Goal: Task Accomplishment & Management: Use online tool/utility

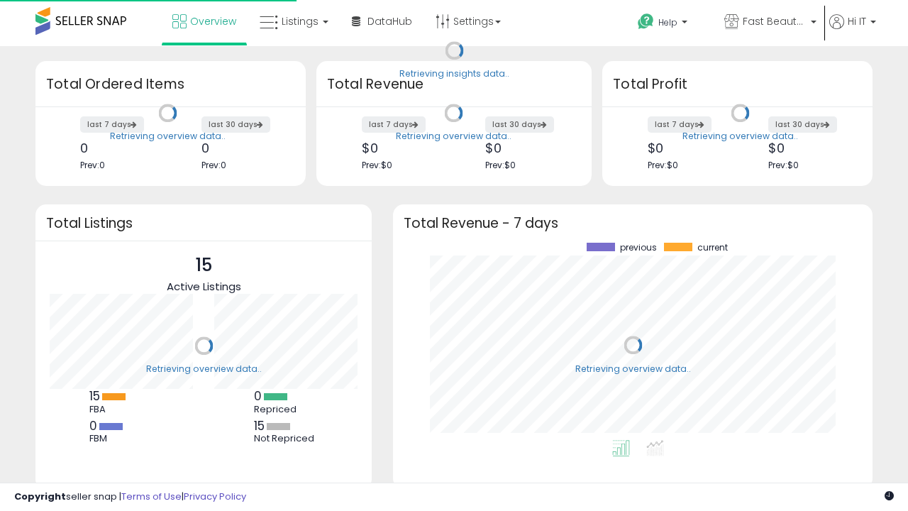
scroll to position [197, 451]
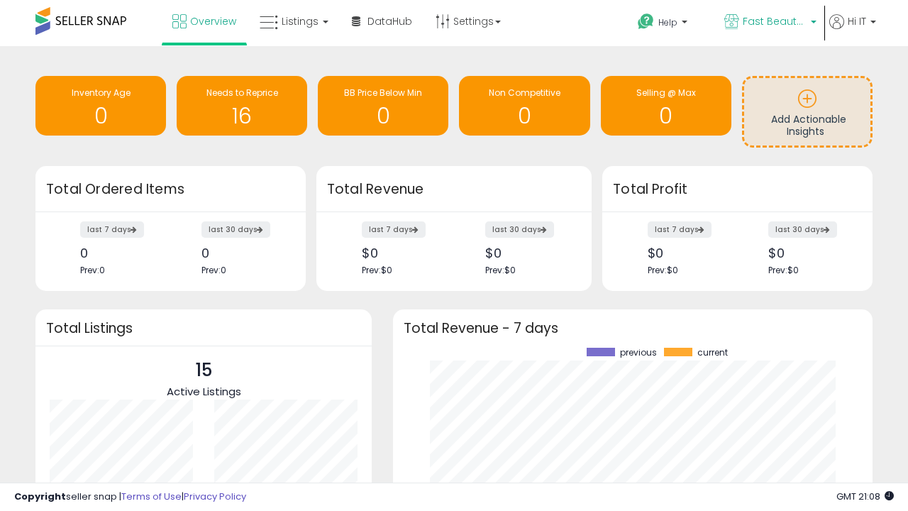
click at [769, 23] on span "Fast Beauty ([GEOGRAPHIC_DATA])" at bounding box center [775, 21] width 64 height 14
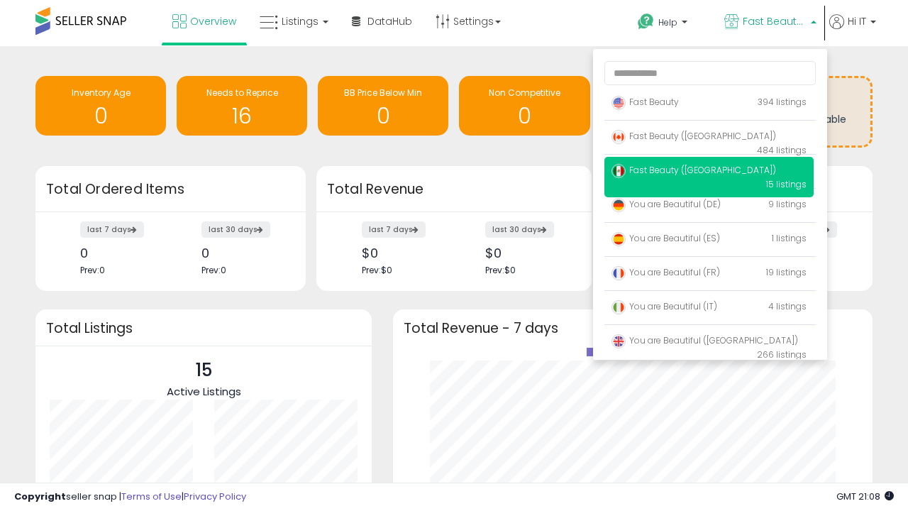
click at [709, 309] on span "You are Beautiful (IT)" at bounding box center [665, 306] width 106 height 12
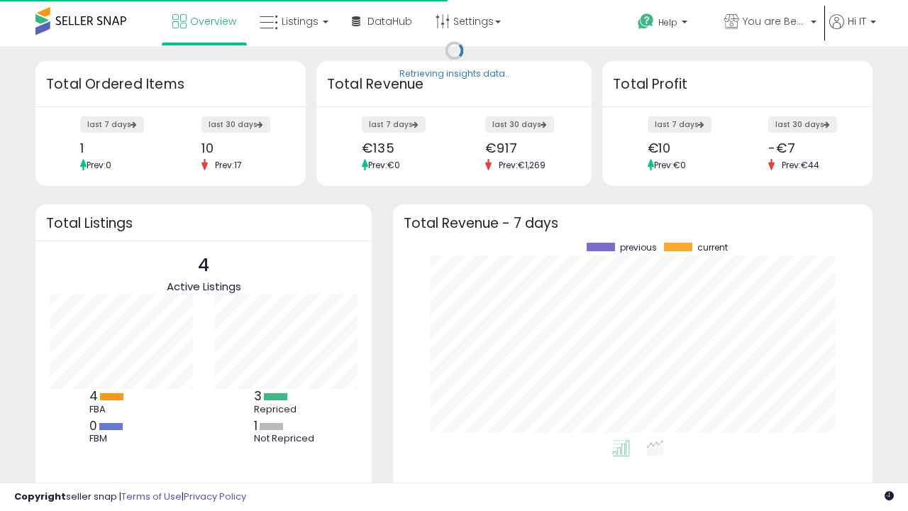
scroll to position [197, 451]
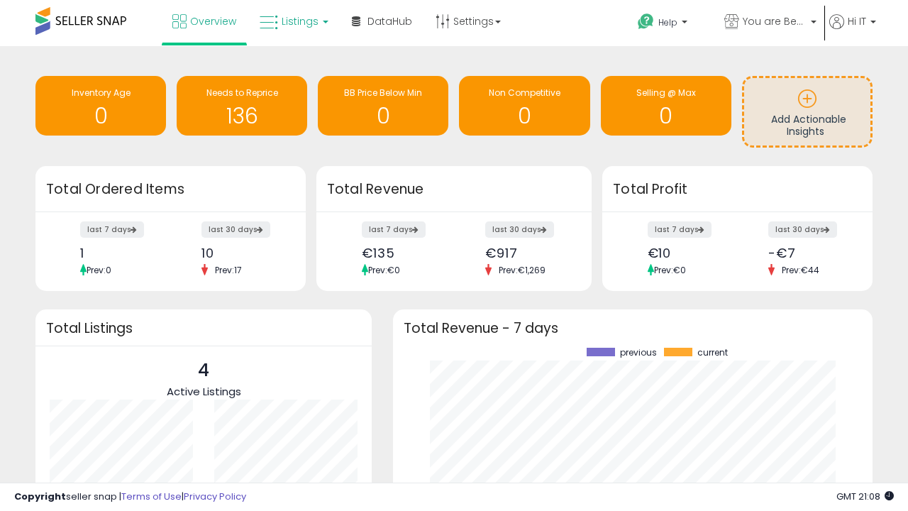
click at [292, 21] on span "Listings" at bounding box center [300, 21] width 37 height 14
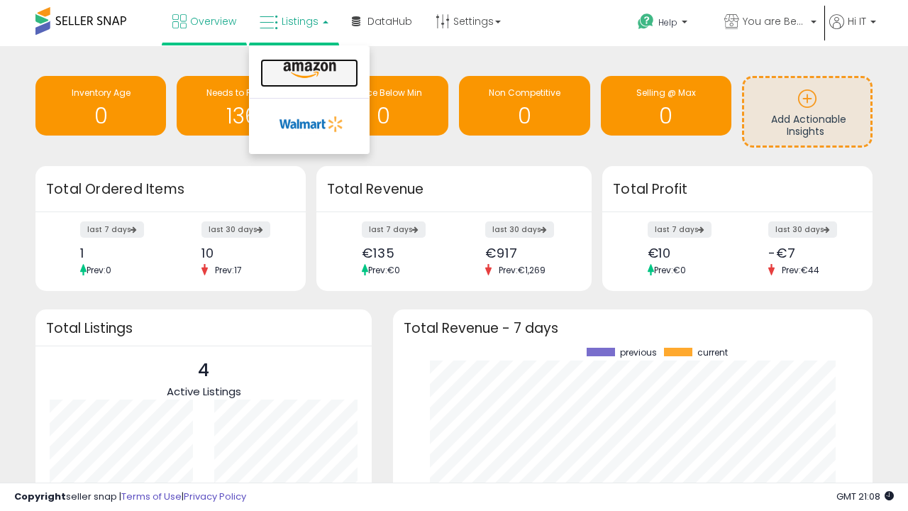
click at [308, 70] on icon at bounding box center [310, 70] width 62 height 18
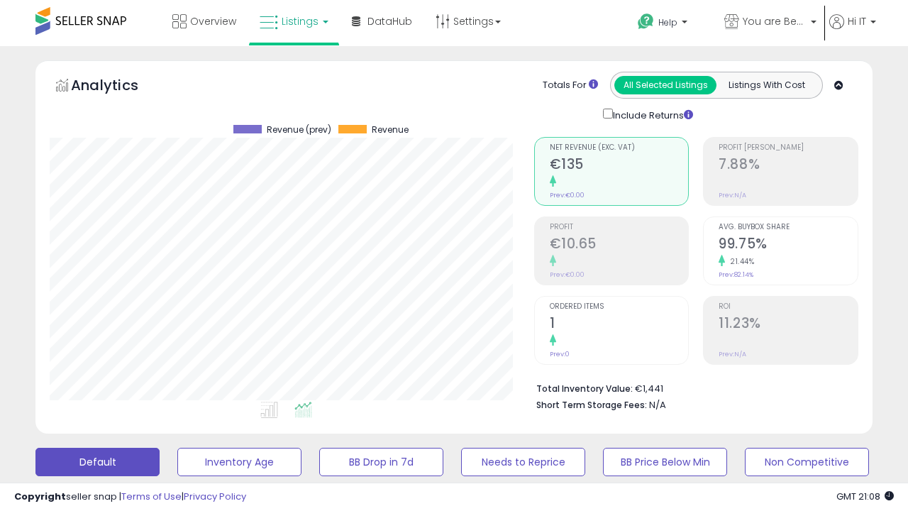
scroll to position [291, 484]
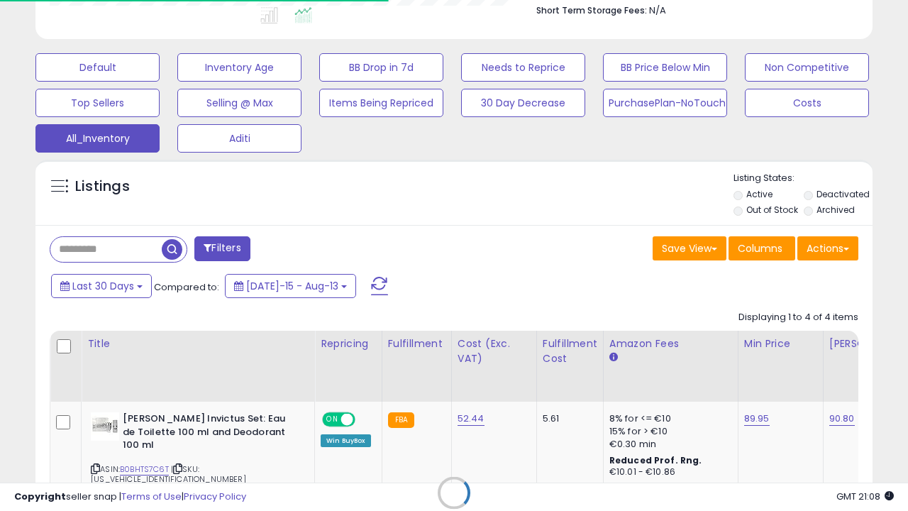
scroll to position [0, 11]
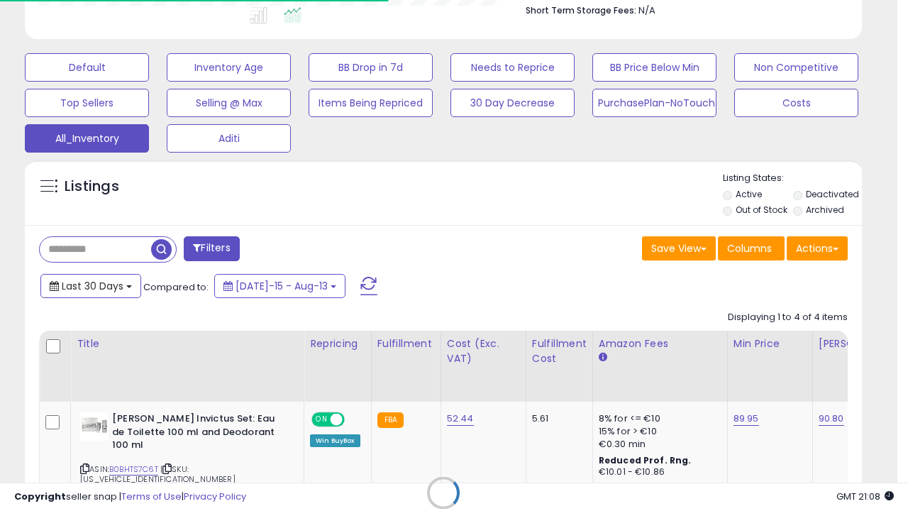
click at [90, 284] on span "Last 30 Days" at bounding box center [93, 286] width 62 height 14
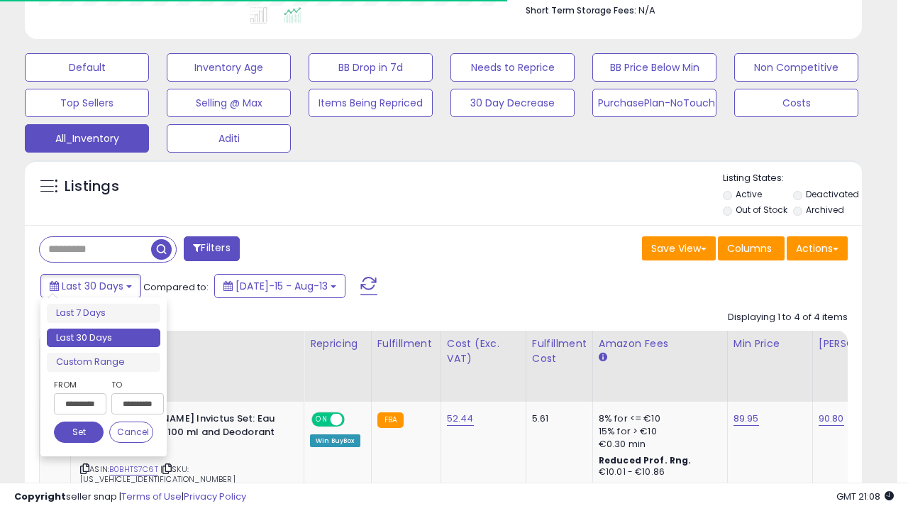
click at [104, 338] on li "Last 30 Days" at bounding box center [104, 337] width 114 height 19
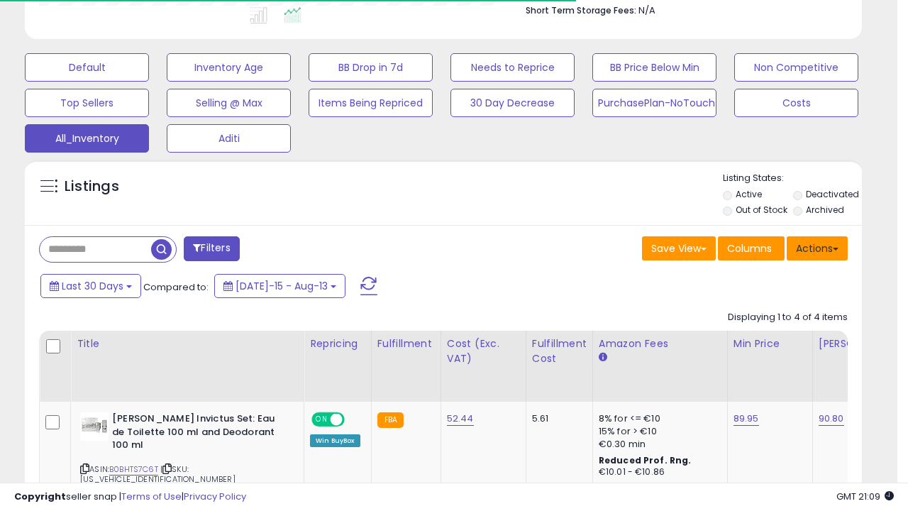
click at [817, 247] on button "Actions" at bounding box center [817, 248] width 61 height 24
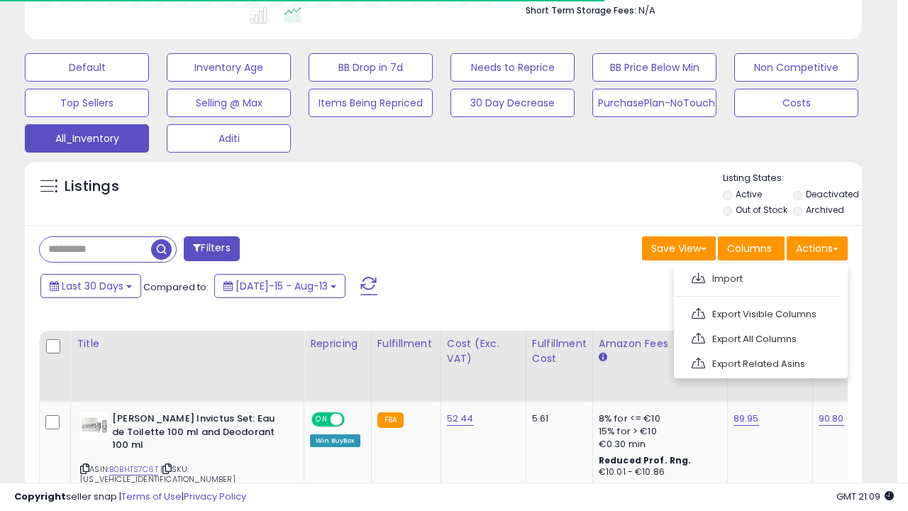
click at [759, 337] on link "Export All Columns" at bounding box center [759, 339] width 155 height 22
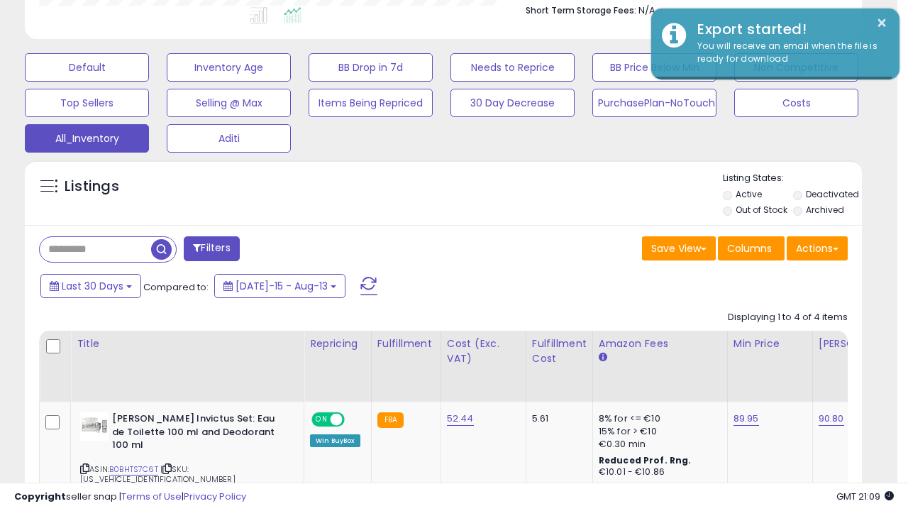
scroll to position [291, 484]
